Goal: Task Accomplishment & Management: Manage account settings

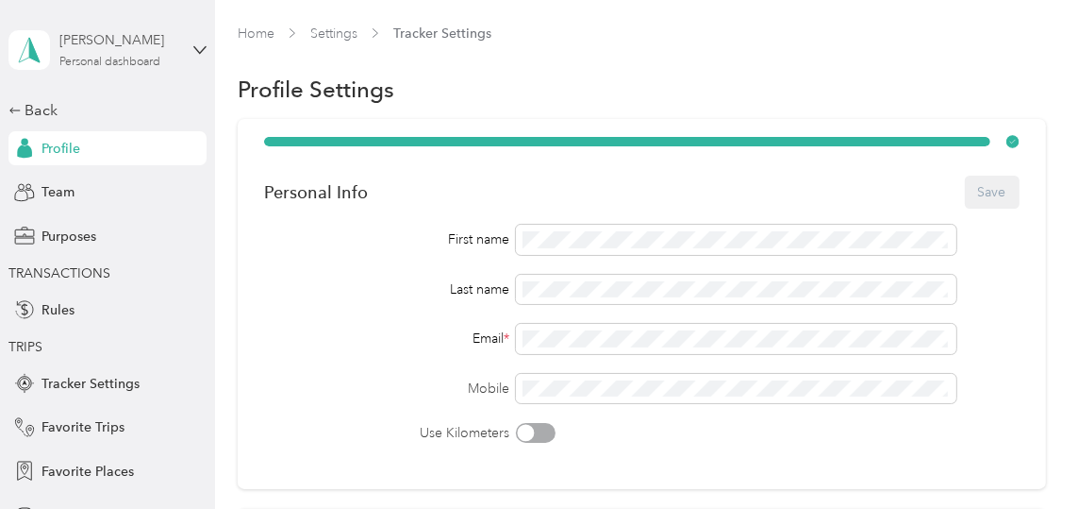
click at [141, 54] on div "[PERSON_NAME] Personal dashboard" at bounding box center [118, 49] width 118 height 38
click at [106, 148] on div "Team dashboard" at bounding box center [70, 155] width 101 height 20
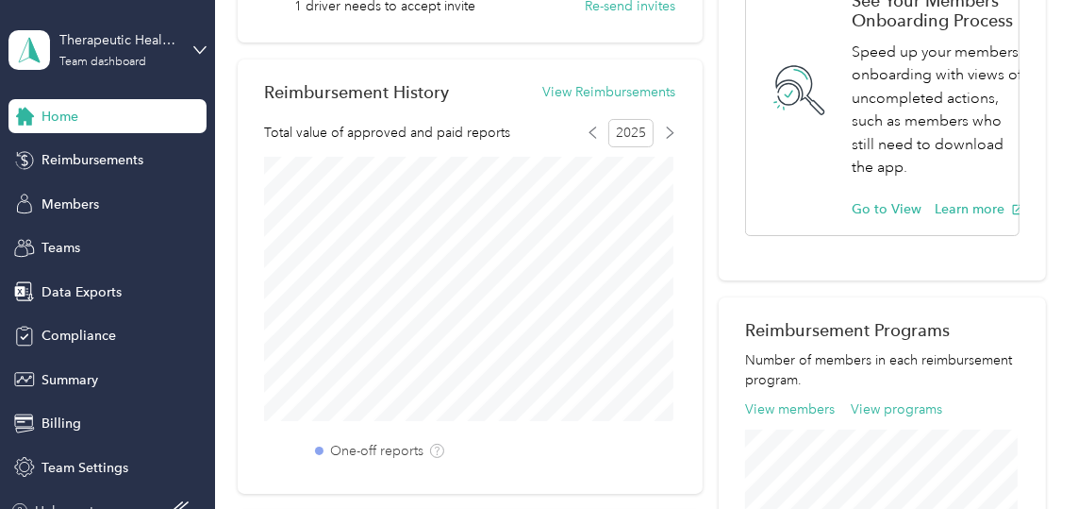
scroll to position [464, 0]
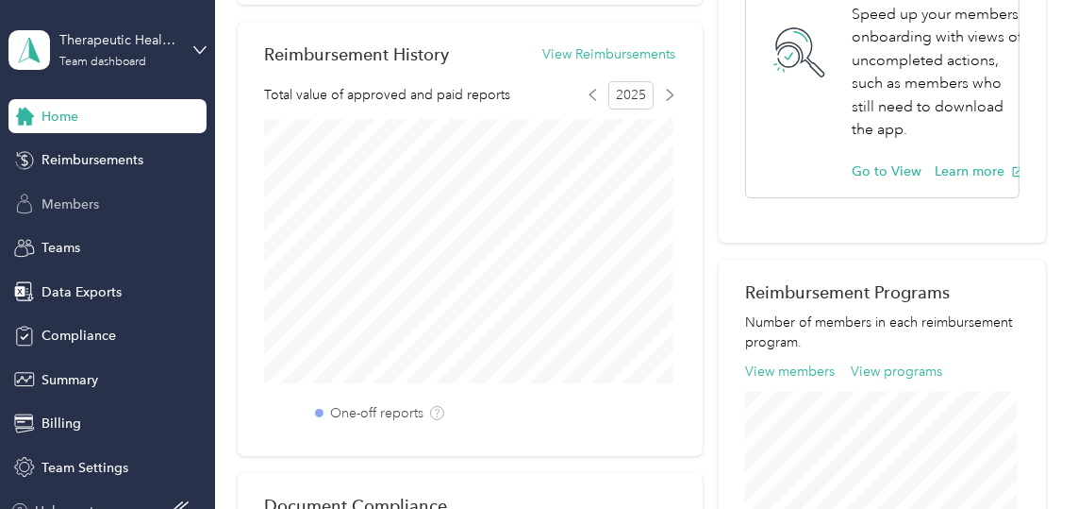
click at [68, 202] on span "Members" at bounding box center [71, 204] width 58 height 20
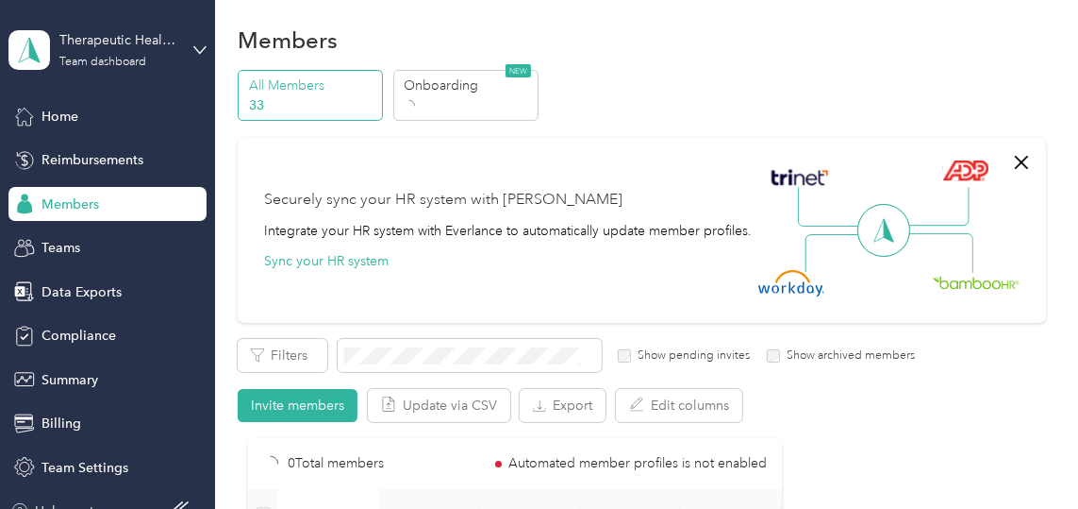
scroll to position [464, 0]
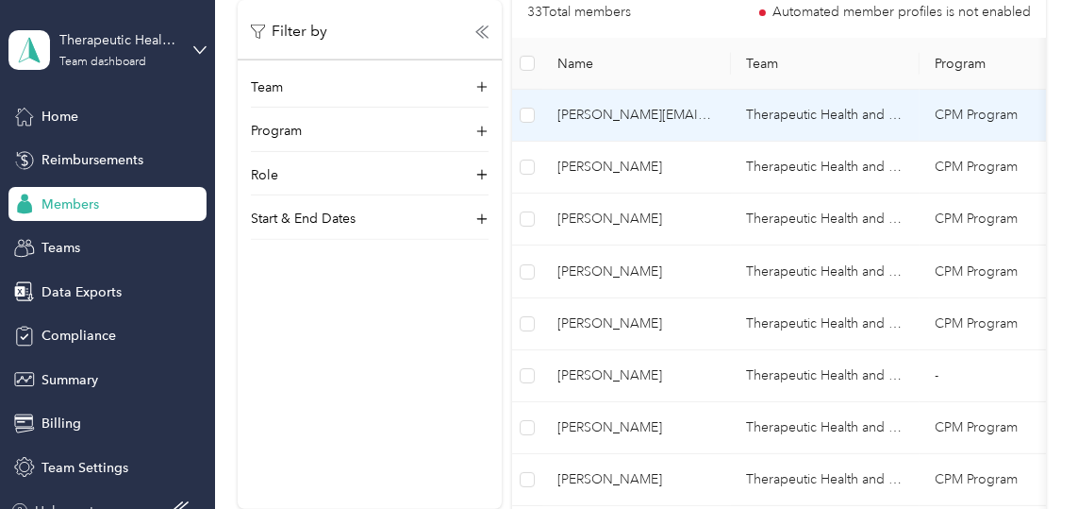
click at [646, 111] on span "[PERSON_NAME][EMAIL_ADDRESS][DOMAIN_NAME]" at bounding box center [637, 115] width 158 height 21
click at [636, 122] on span "[PERSON_NAME][EMAIL_ADDRESS][DOMAIN_NAME]" at bounding box center [637, 116] width 158 height 21
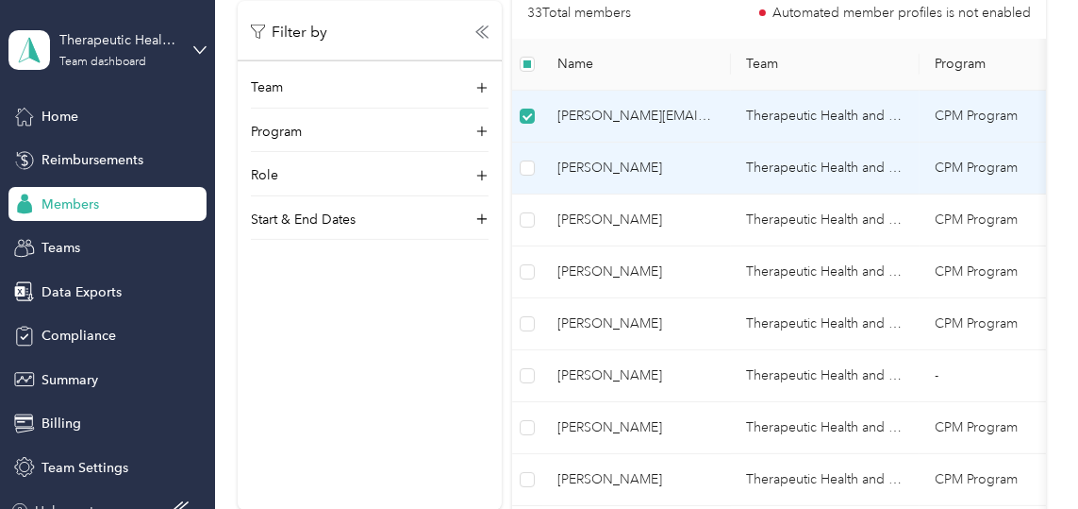
click at [596, 164] on span "[PERSON_NAME]" at bounding box center [637, 168] width 158 height 21
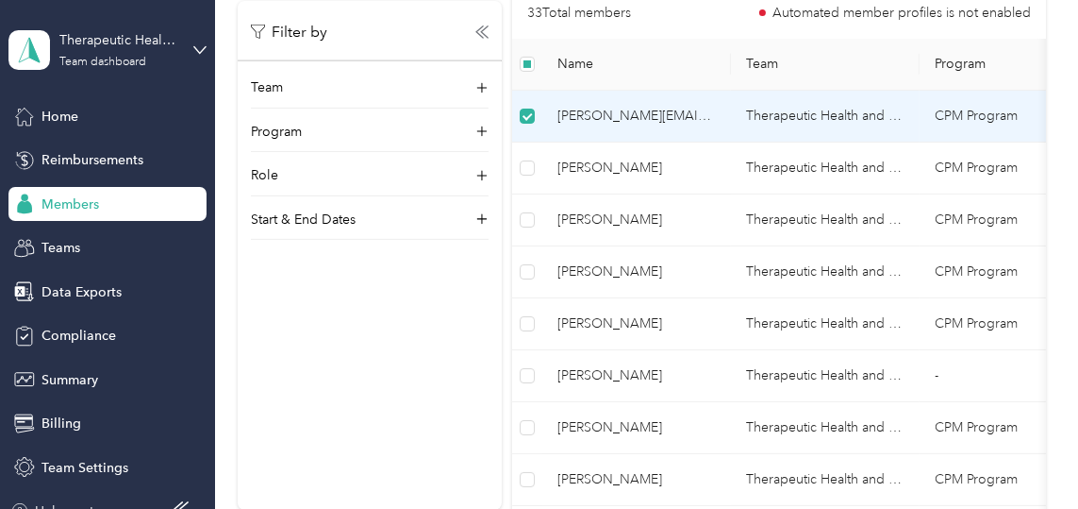
click at [583, 110] on span "[PERSON_NAME][EMAIL_ADDRESS][DOMAIN_NAME]" at bounding box center [637, 116] width 158 height 21
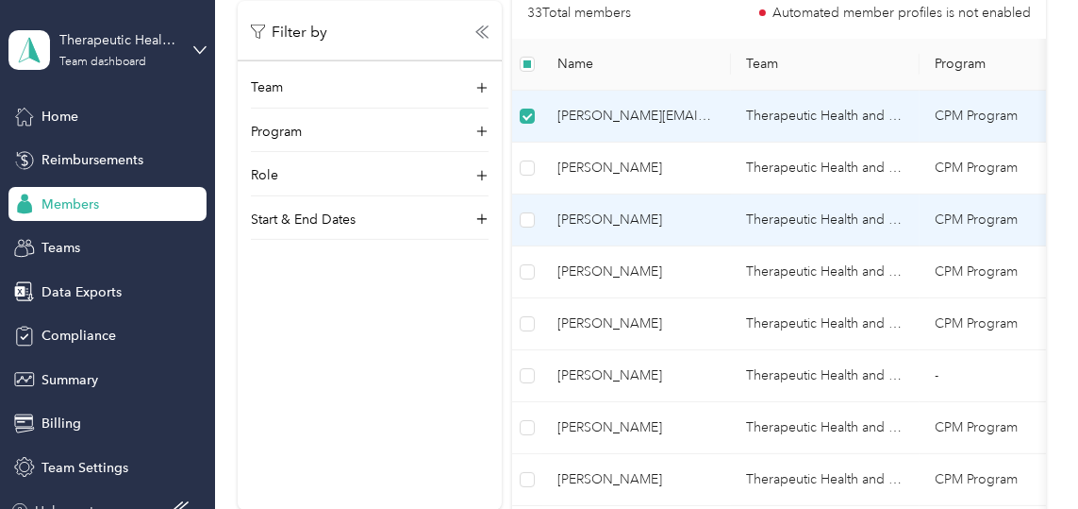
click at [588, 221] on span "[PERSON_NAME]" at bounding box center [637, 219] width 158 height 21
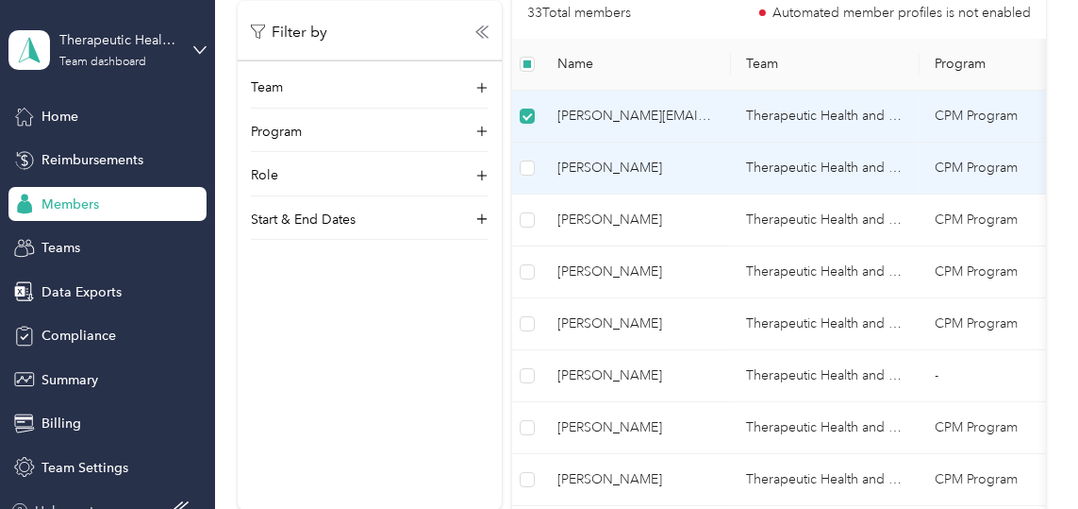
click at [631, 142] on td "[PERSON_NAME]" at bounding box center [636, 168] width 189 height 52
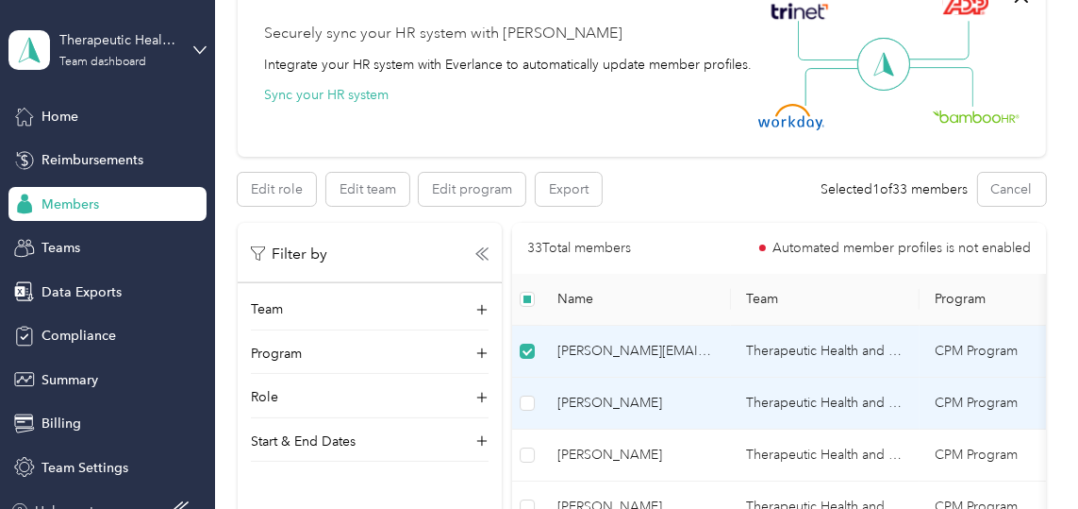
scroll to position [175, 0]
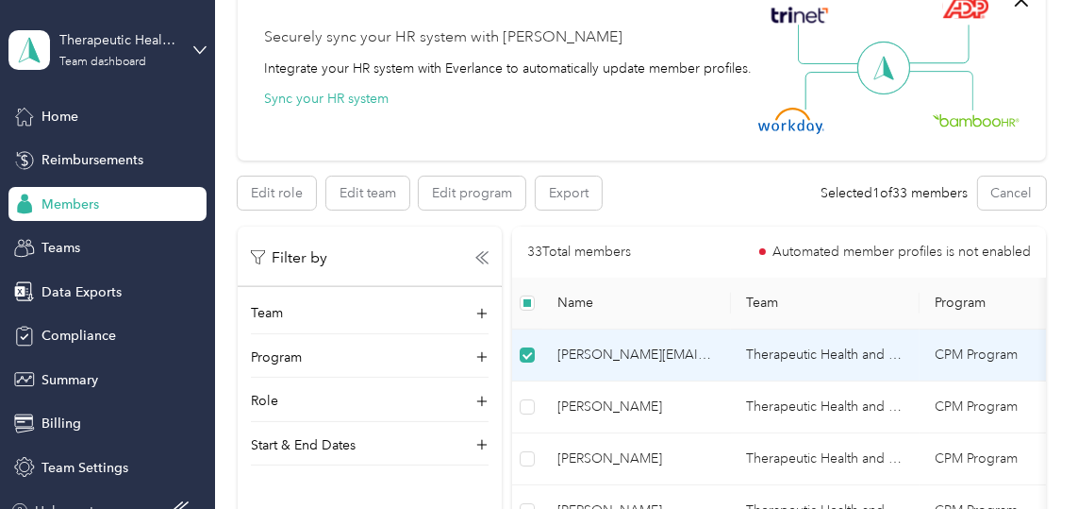
click at [493, 248] on div "Filter by" at bounding box center [370, 258] width 264 height 24
click at [485, 254] on icon at bounding box center [481, 257] width 13 height 13
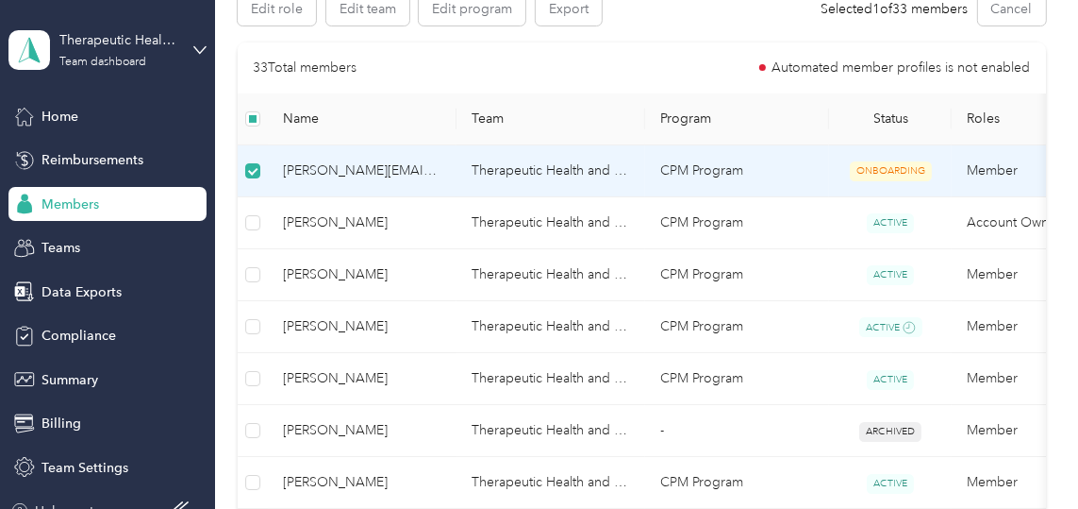
scroll to position [360, 0]
click at [909, 169] on span "ONBOARDING" at bounding box center [891, 170] width 82 height 20
click at [345, 159] on span "[PERSON_NAME][EMAIL_ADDRESS][DOMAIN_NAME]" at bounding box center [362, 169] width 158 height 21
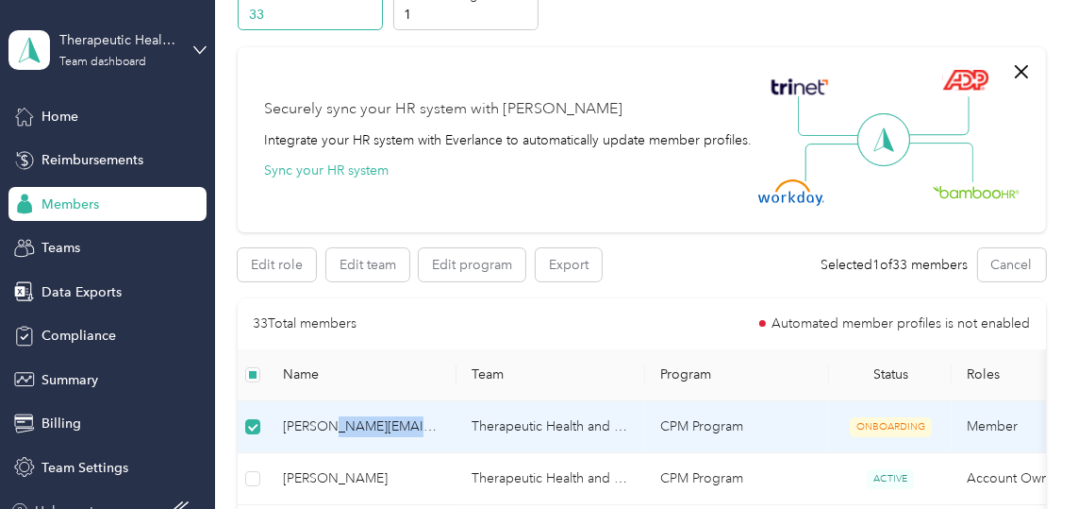
scroll to position [107, 0]
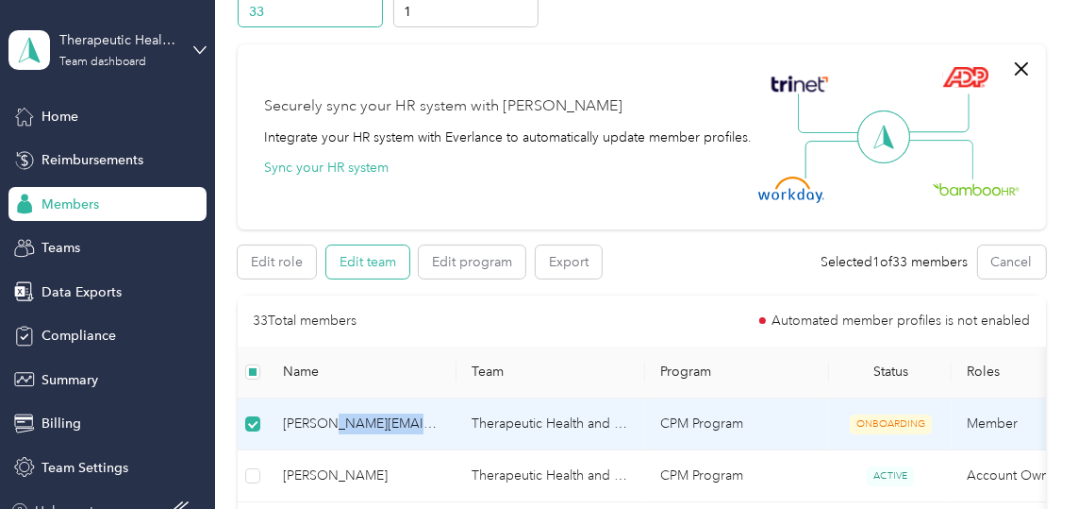
click at [371, 254] on button "Edit team" at bounding box center [367, 261] width 83 height 33
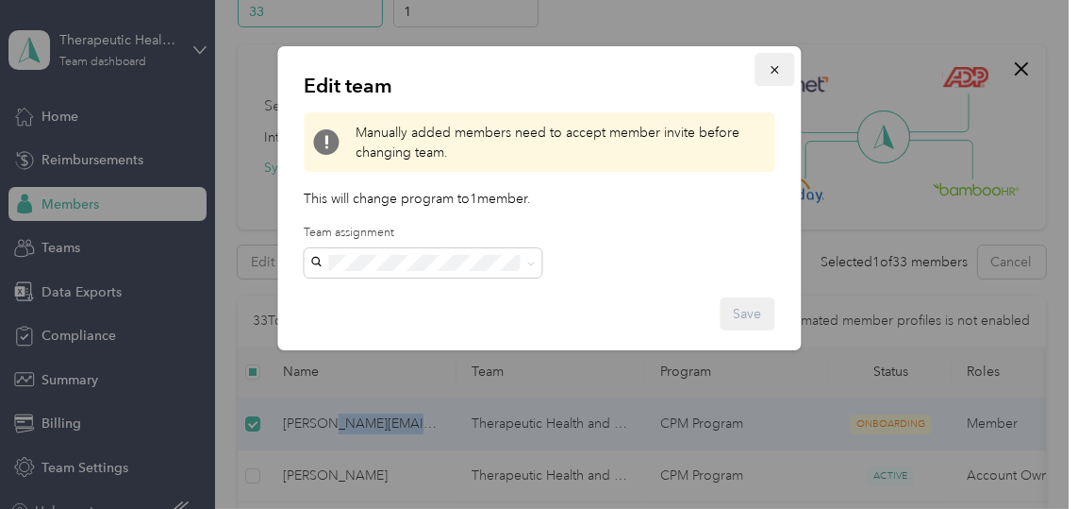
click at [768, 67] on icon "button" at bounding box center [774, 69] width 13 height 13
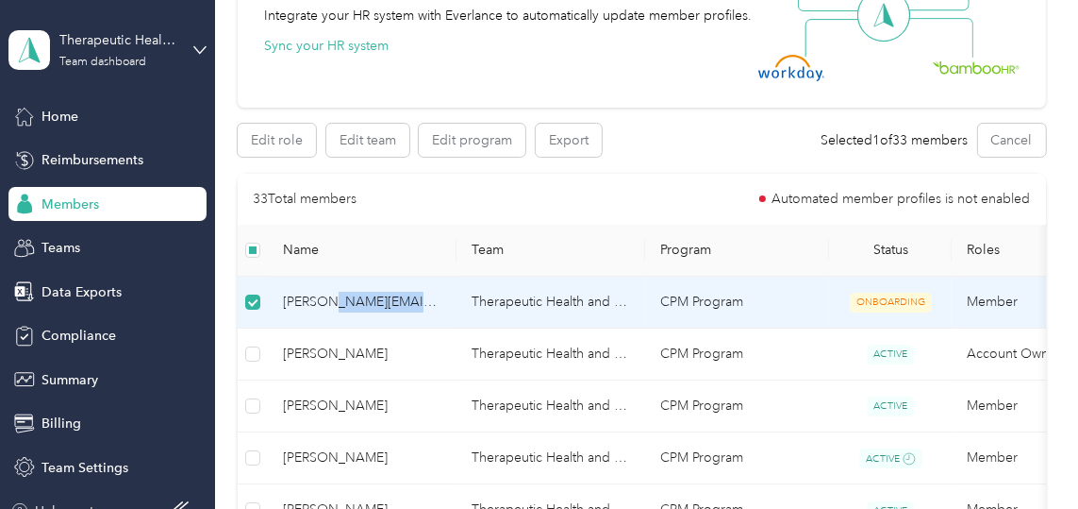
scroll to position [230, 0]
click at [535, 303] on td "Therapeutic Health and Home LLC" at bounding box center [551, 301] width 189 height 52
click at [992, 301] on td "Member" at bounding box center [1046, 301] width 189 height 52
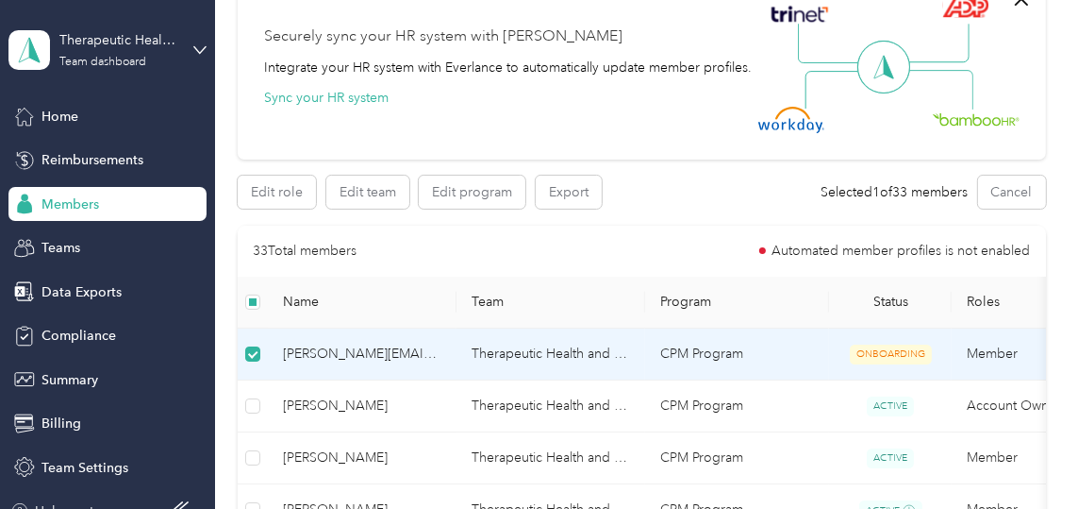
scroll to position [158, 0]
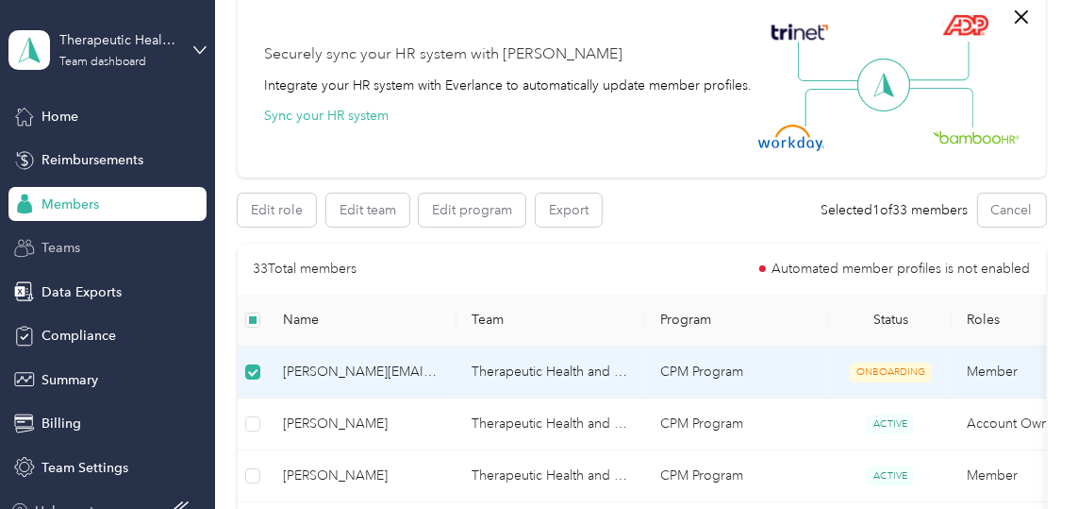
click at [75, 255] on div "Teams" at bounding box center [107, 248] width 198 height 34
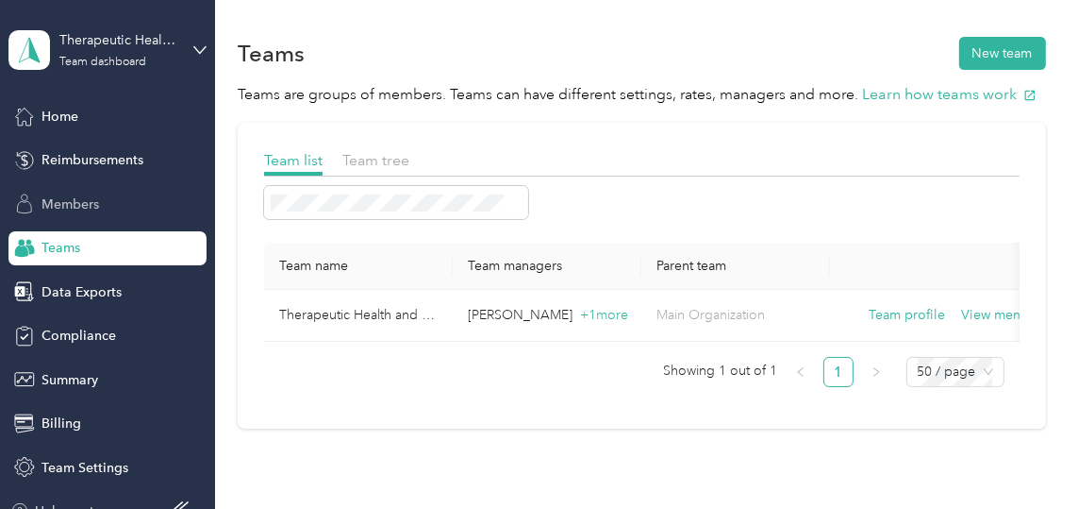
click at [88, 203] on span "Members" at bounding box center [71, 204] width 58 height 20
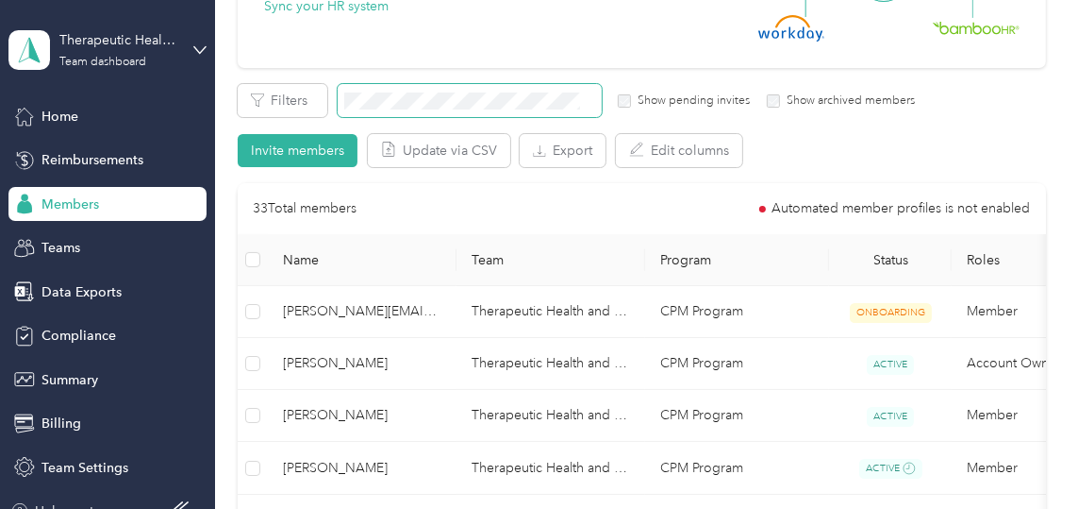
scroll to position [270, 0]
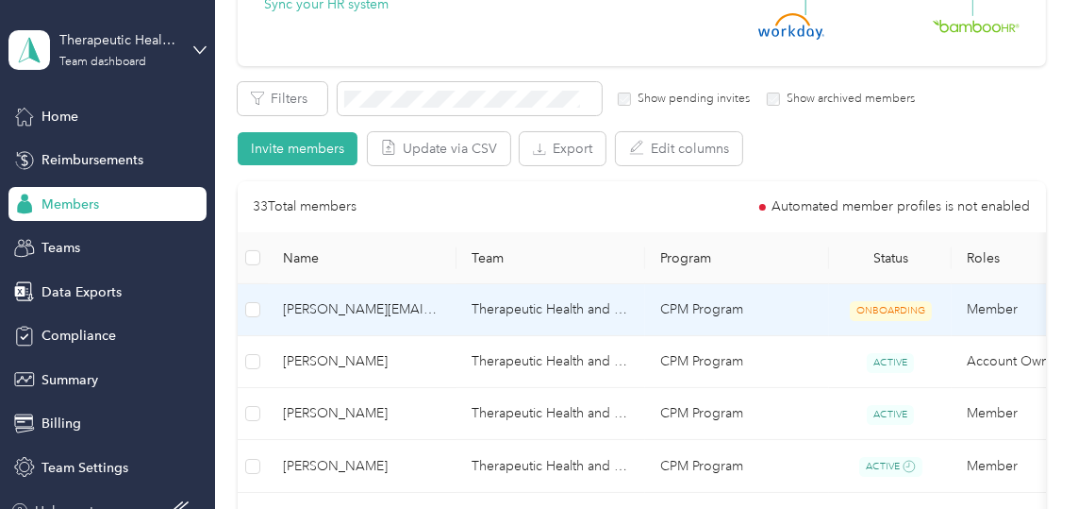
click at [514, 313] on td "Therapeutic Health and Home LLC" at bounding box center [551, 310] width 189 height 52
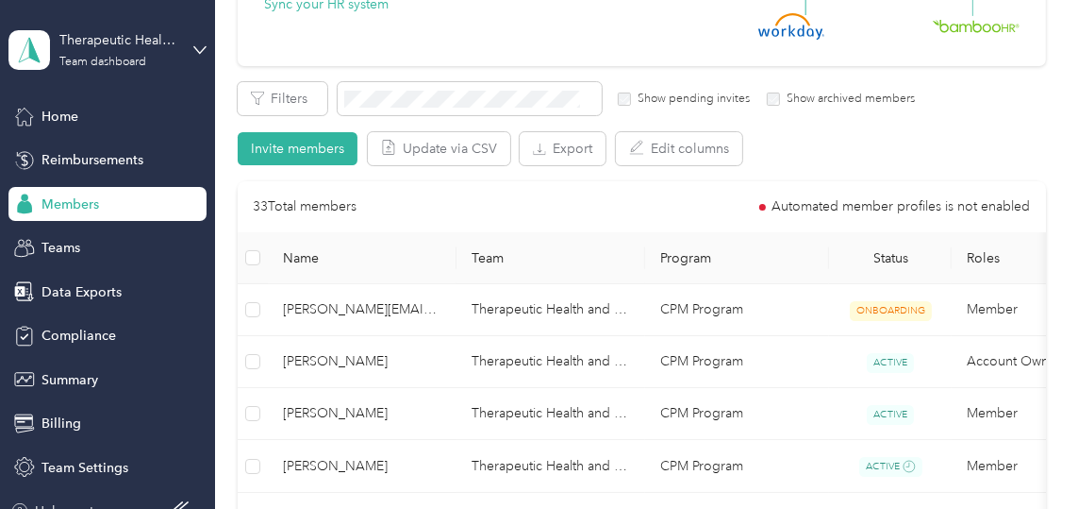
click at [871, 153] on div "Filters Show pending invites Show archived members Invite members Update via CS…" at bounding box center [642, 123] width 808 height 83
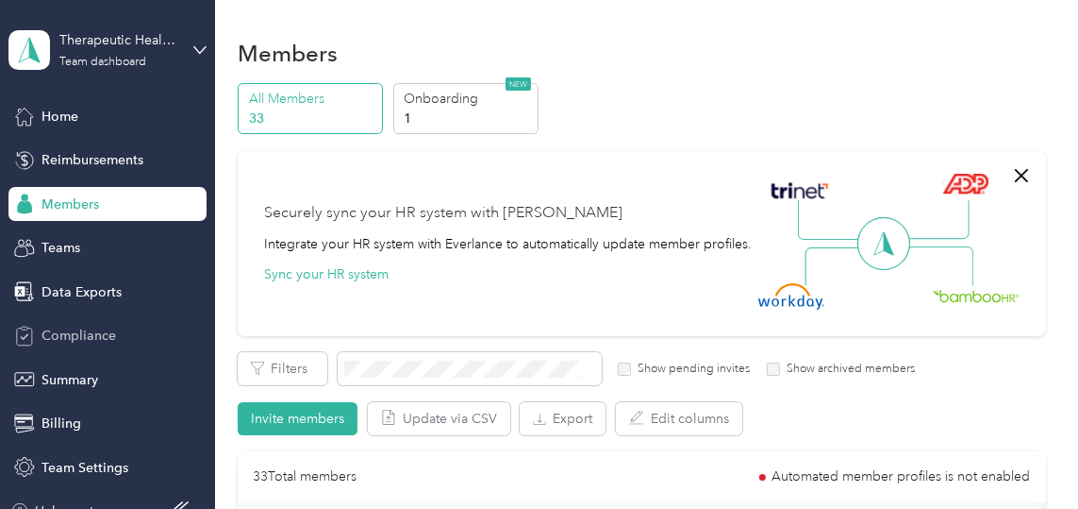
scroll to position [21, 0]
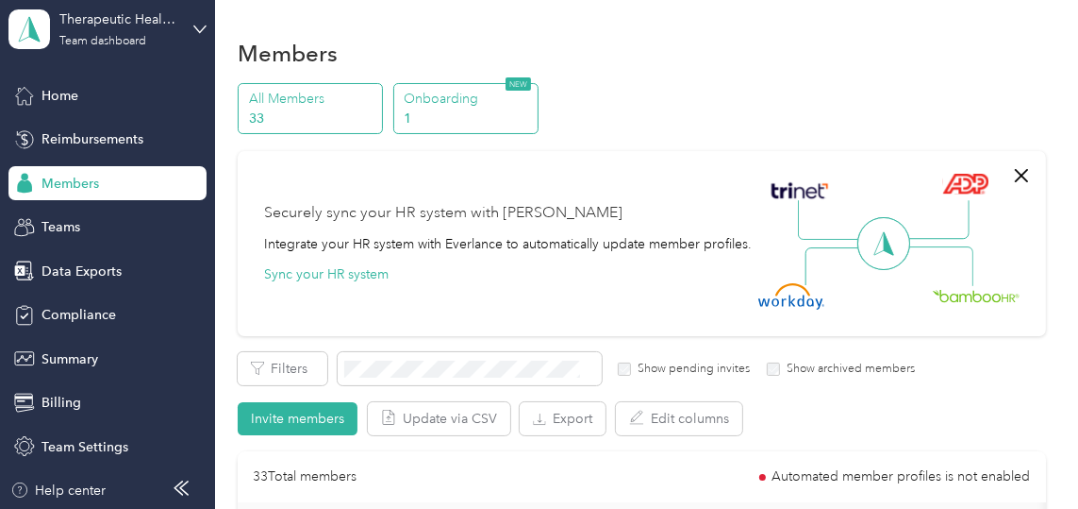
click at [465, 105] on p "Onboarding" at bounding box center [468, 99] width 128 height 20
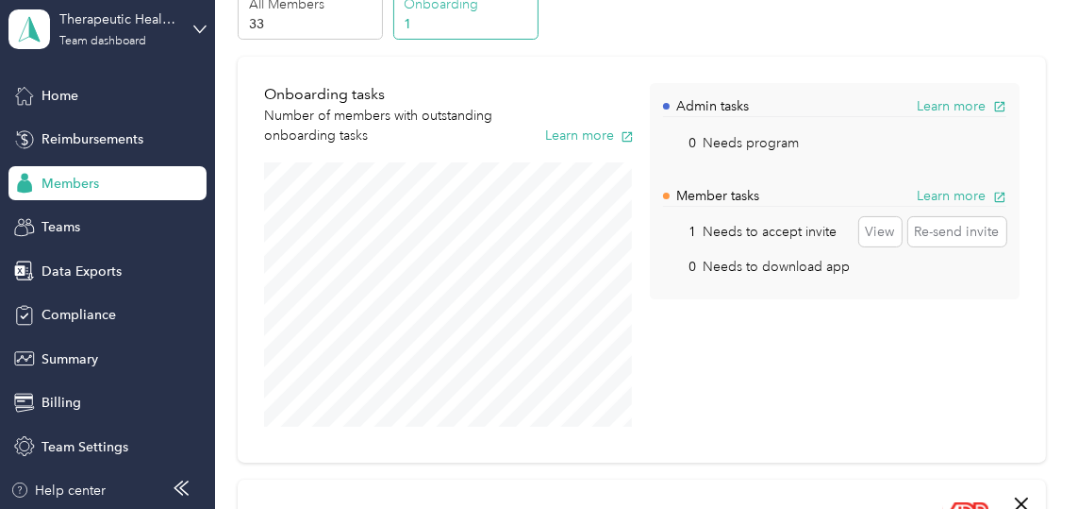
scroll to position [92, 0]
click at [951, 242] on button "Re-send invite" at bounding box center [958, 234] width 98 height 30
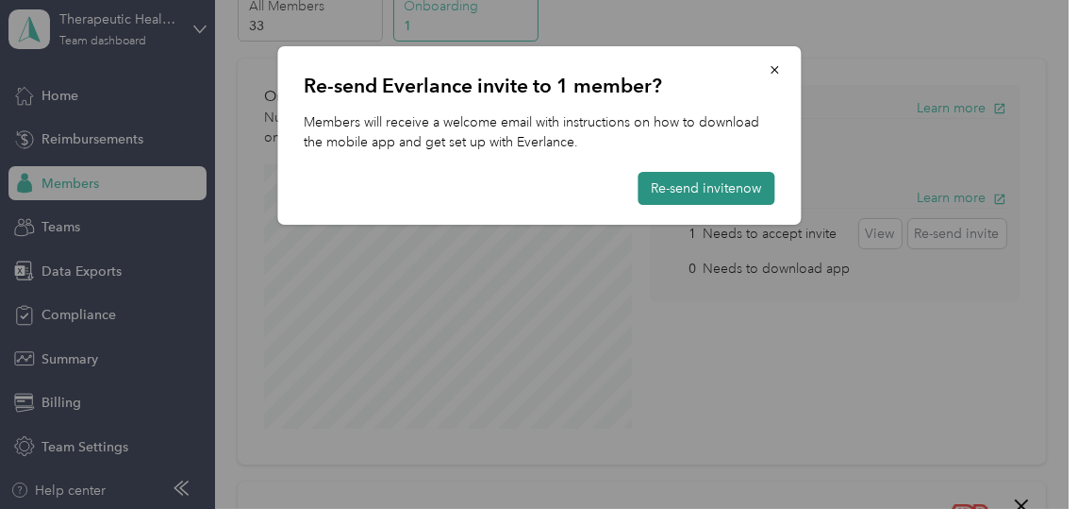
click at [707, 178] on button "Re-send invite now" at bounding box center [706, 188] width 137 height 33
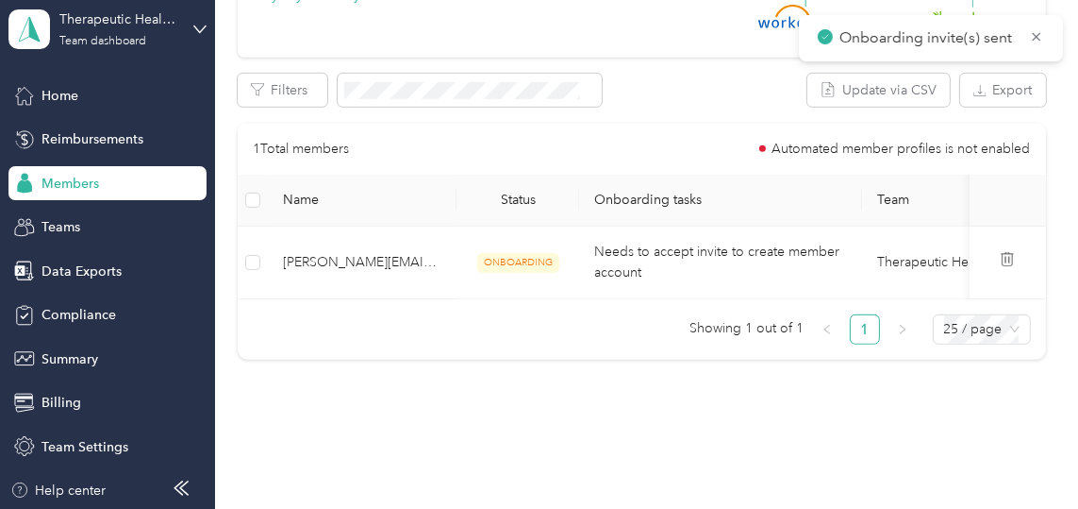
scroll to position [714, 0]
